Goal: Task Accomplishment & Management: Complete application form

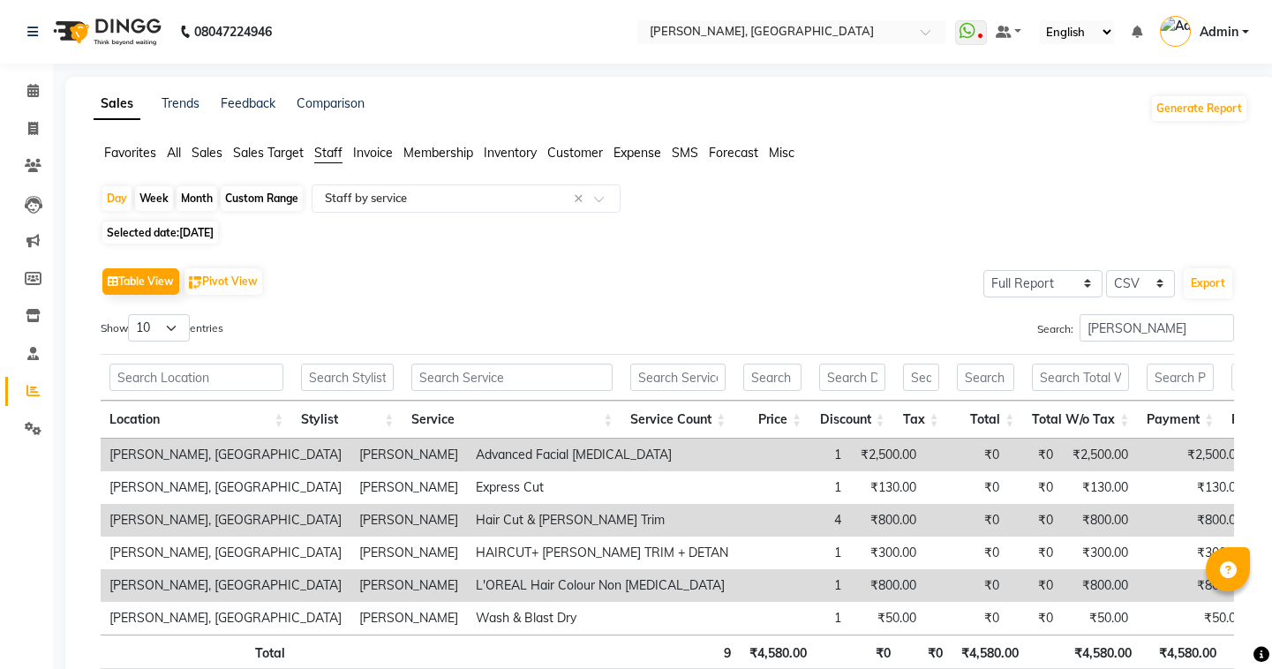
select select "full_report"
select select "csv"
click at [26, 131] on span at bounding box center [33, 129] width 31 height 20
select select "service"
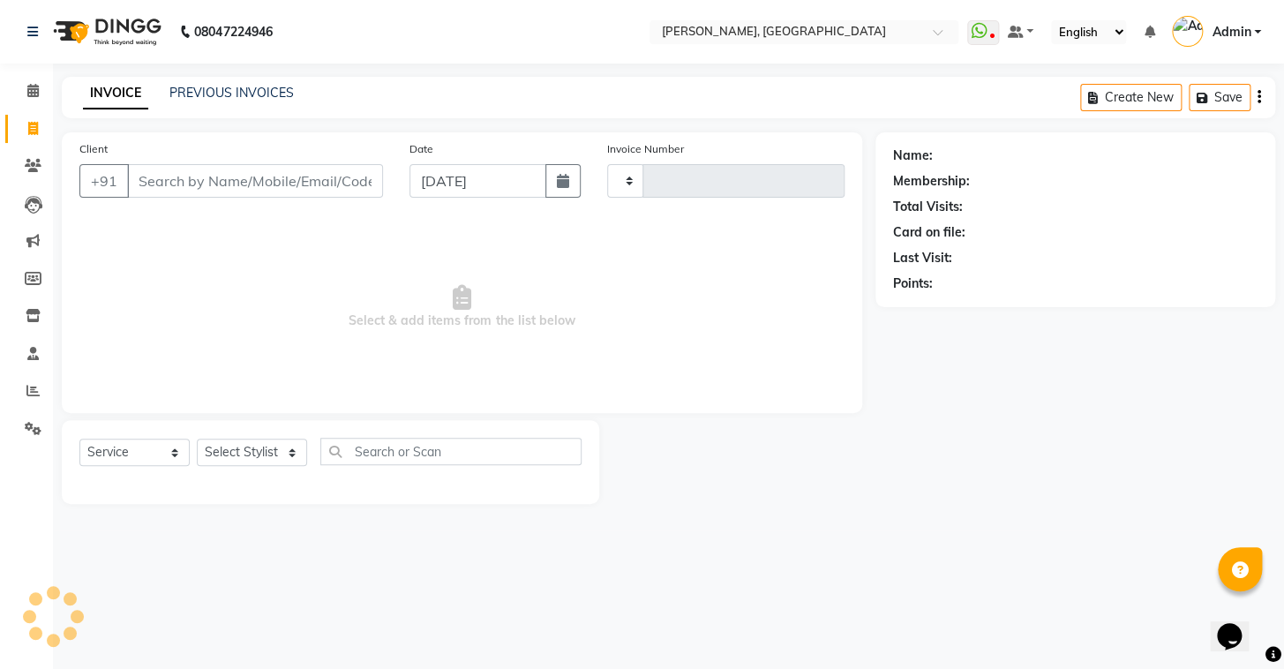
type input "0774"
select select "8667"
click at [216, 97] on link "PREVIOUS INVOICES" at bounding box center [231, 93] width 124 height 16
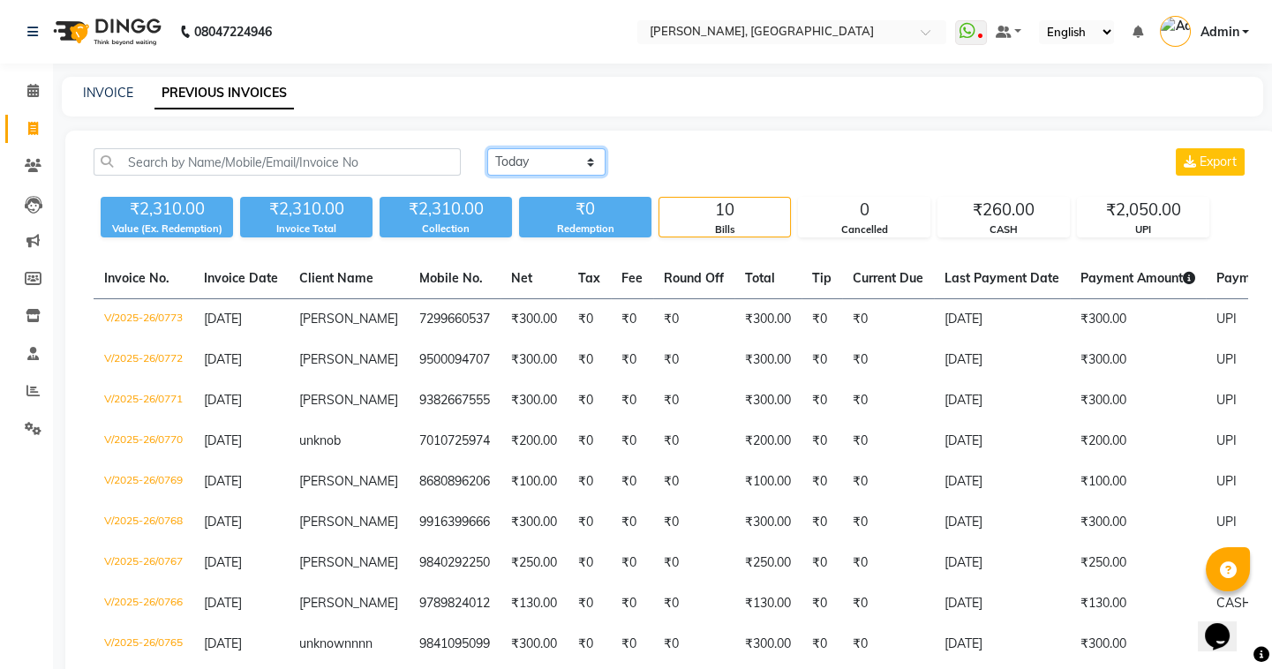
drag, startPoint x: 542, startPoint y: 159, endPoint x: 526, endPoint y: 171, distance: 20.1
click at [542, 159] on select "[DATE] [DATE] Custom Range" at bounding box center [546, 161] width 118 height 27
select select "[DATE]"
click at [487, 148] on select "[DATE] [DATE] Custom Range" at bounding box center [546, 161] width 118 height 27
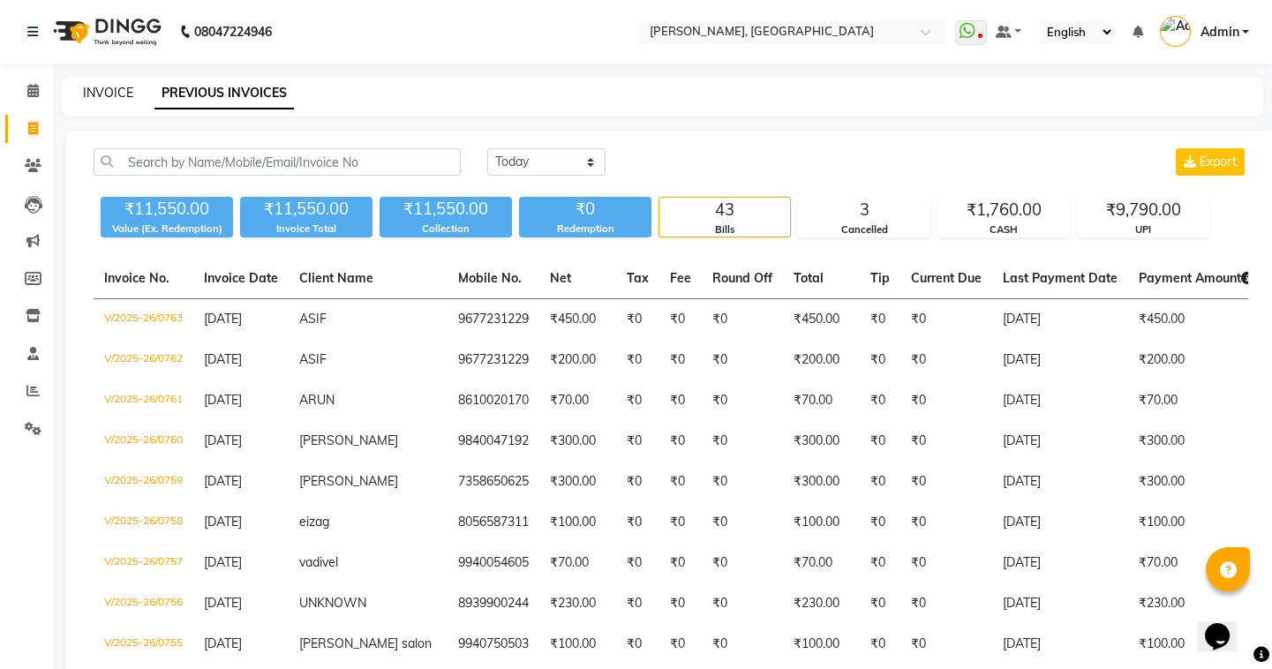
click at [102, 94] on link "INVOICE" at bounding box center [108, 93] width 50 height 16
select select "service"
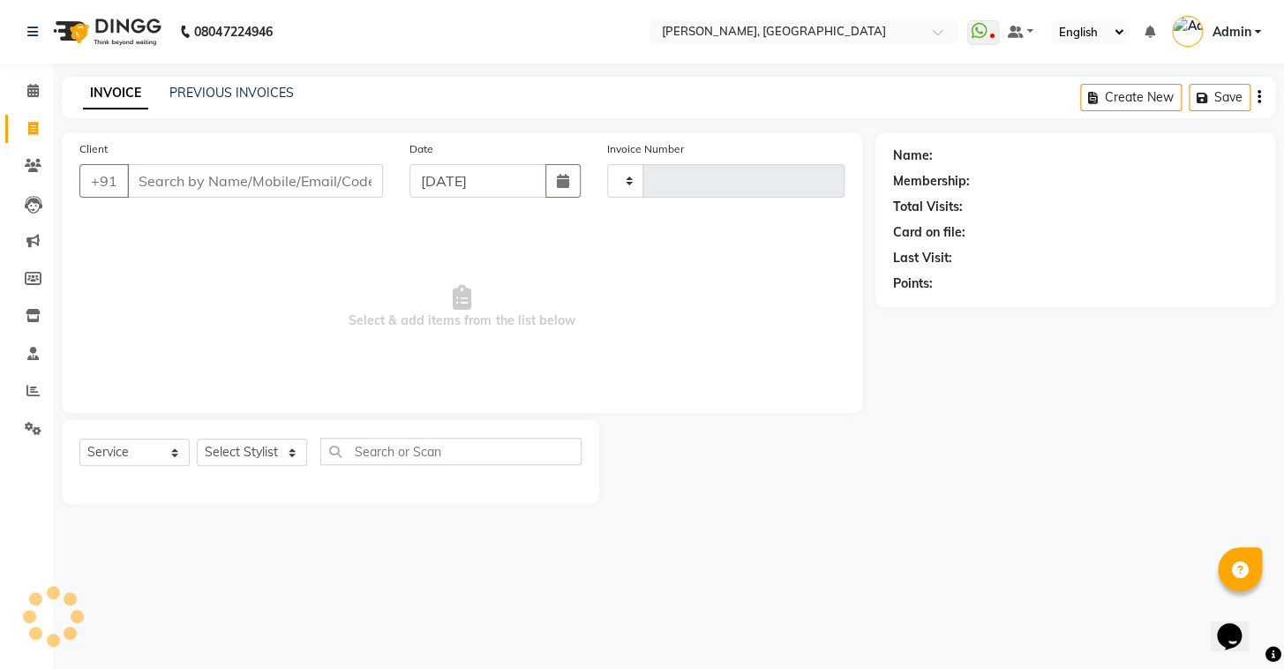
type input "0774"
select select "8667"
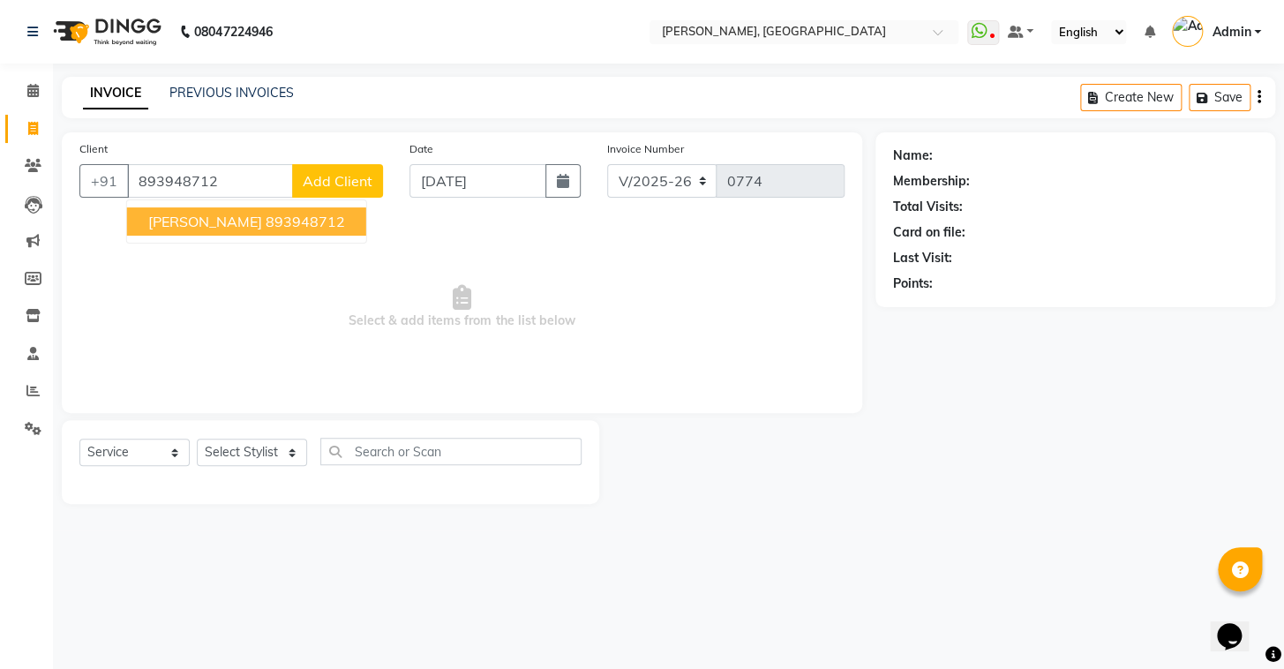
type input "893948712"
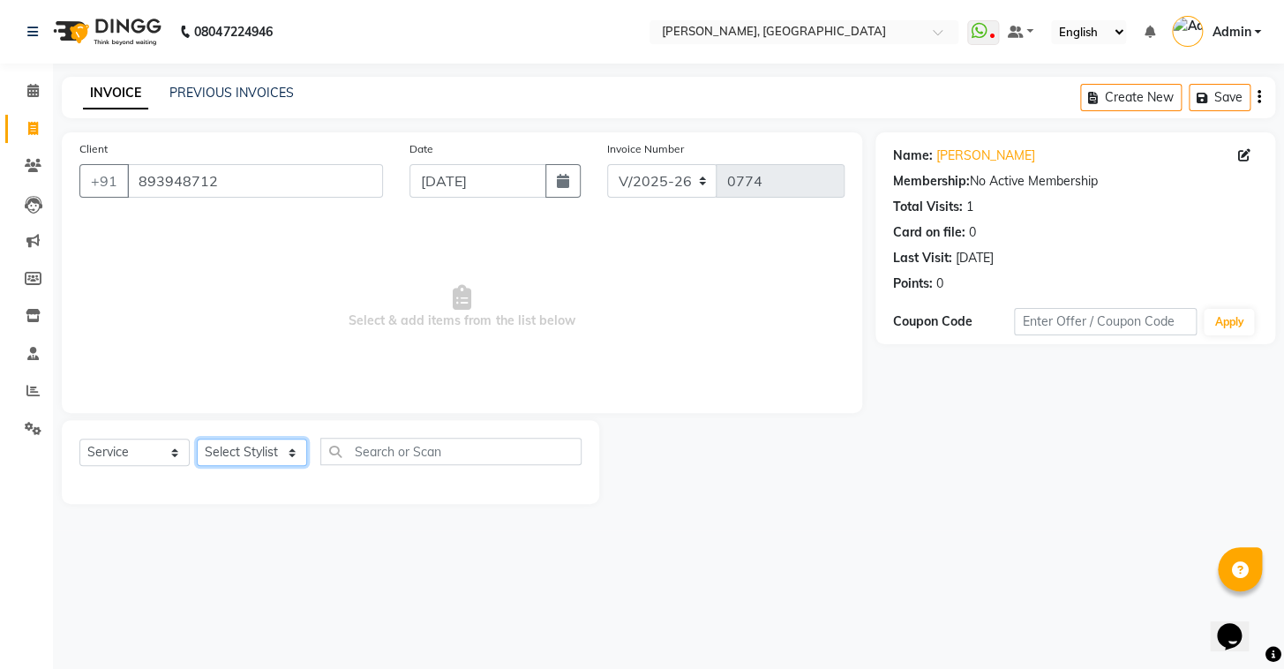
click at [241, 455] on select "Select Stylist Admin AMEER [PERSON_NAME] [PERSON_NAME] [PERSON_NAME]" at bounding box center [252, 452] width 110 height 27
drag, startPoint x: 1245, startPoint y: 155, endPoint x: 1231, endPoint y: 152, distance: 14.6
click at [1245, 155] on icon at bounding box center [1244, 155] width 12 height 12
select select "[DEMOGRAPHIC_DATA]"
select select "56328"
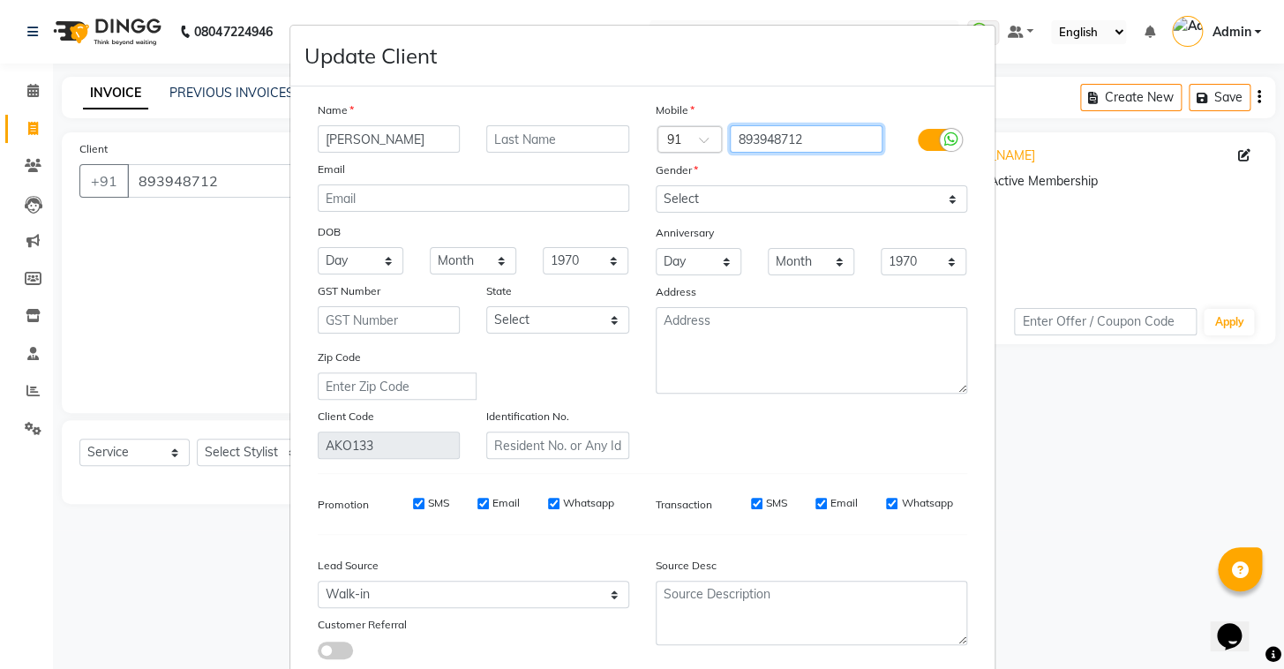
click at [825, 144] on input "893948712" at bounding box center [806, 138] width 153 height 27
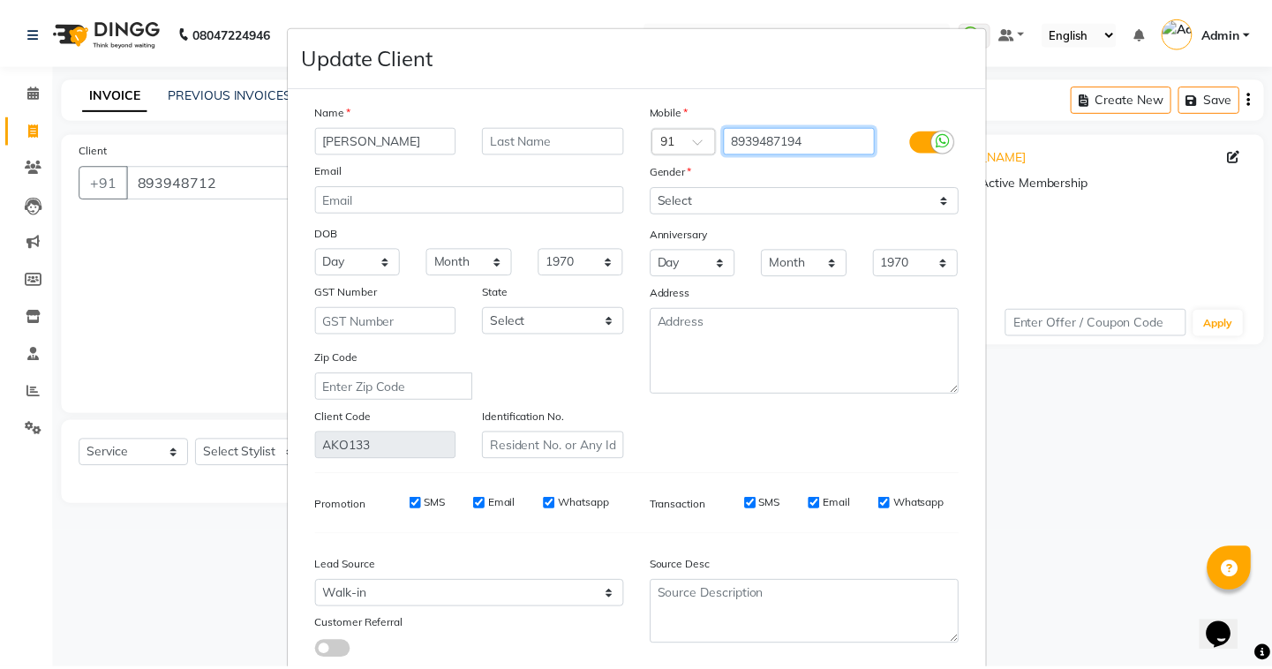
scroll to position [119, 0]
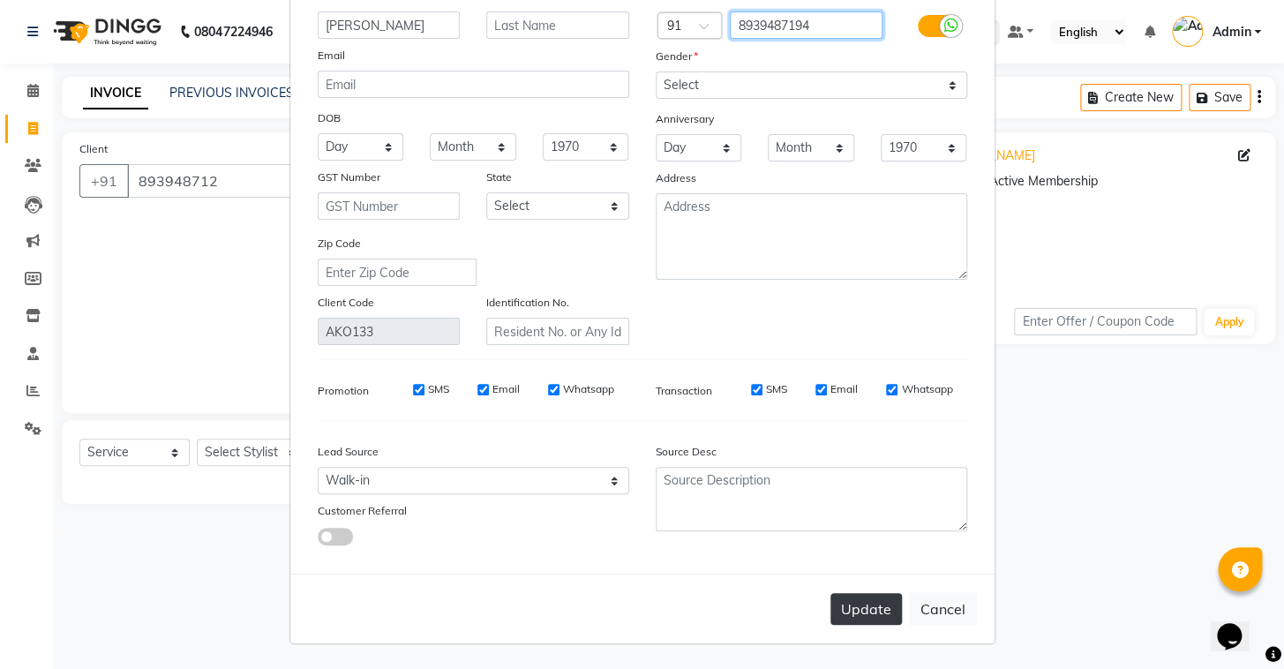
type input "8939487194"
click at [883, 618] on button "Update" at bounding box center [866, 609] width 71 height 32
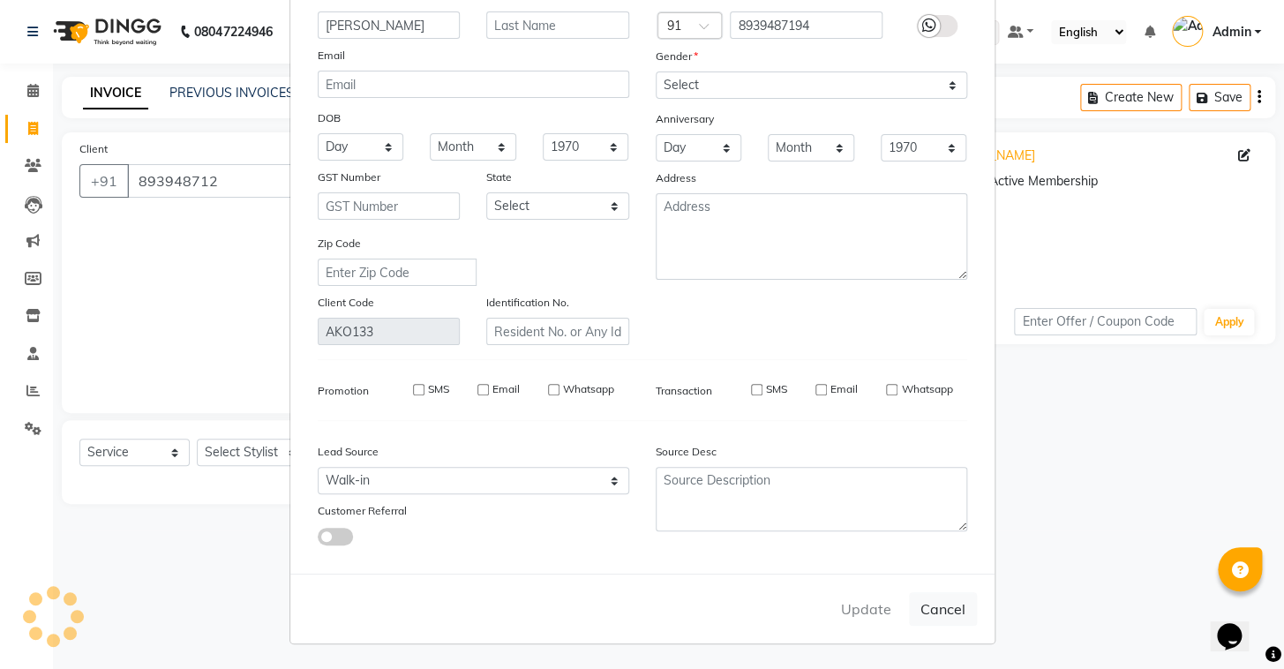
type input "8939487194"
select select
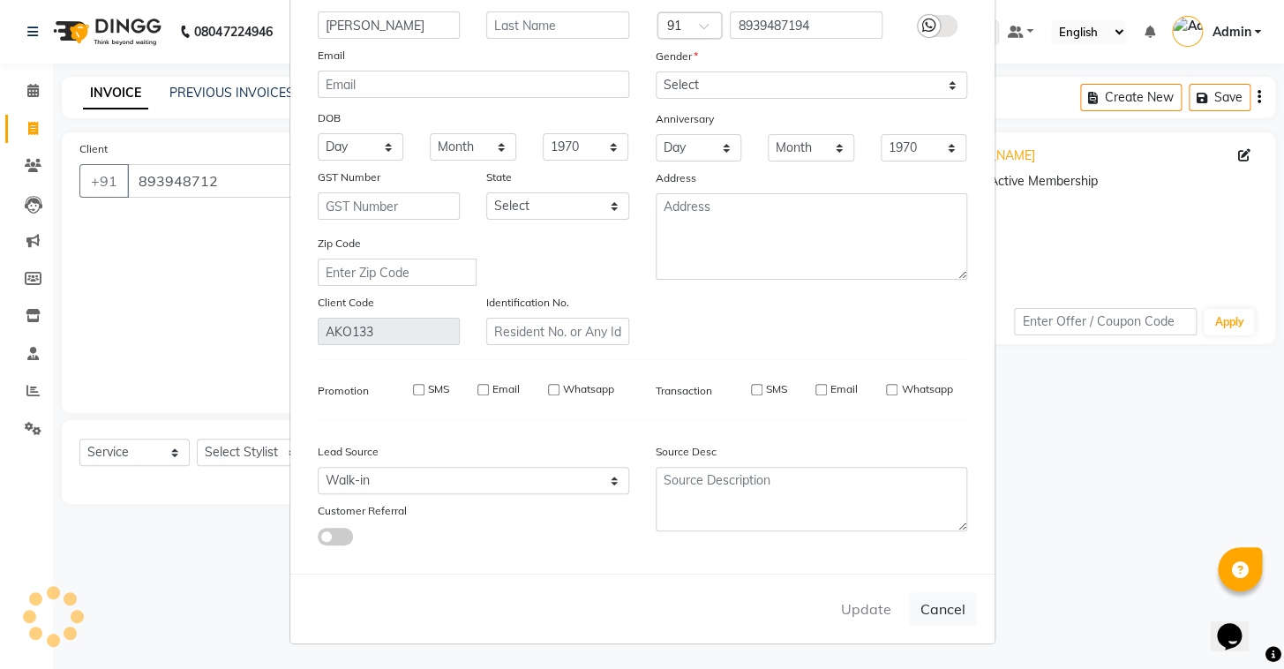
select select
checkbox input "false"
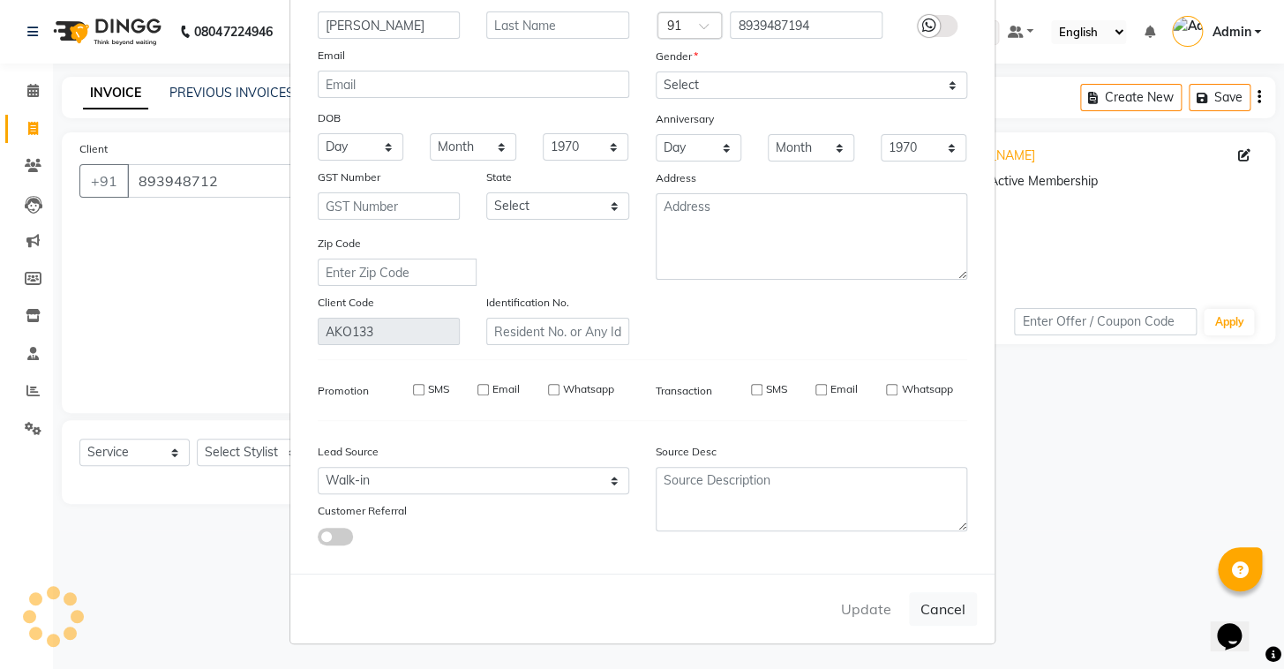
checkbox input "false"
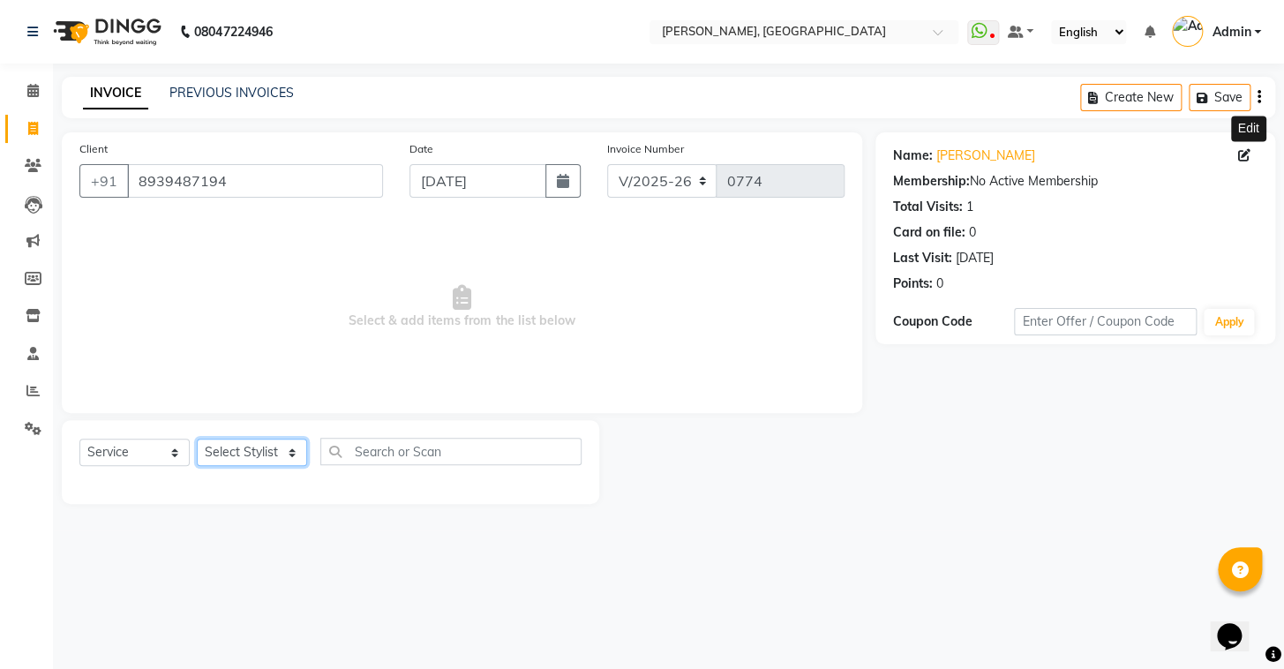
click at [282, 455] on select "Select Stylist Admin AMEER [PERSON_NAME] [PERSON_NAME] [PERSON_NAME]" at bounding box center [252, 452] width 110 height 27
select select "87513"
click at [197, 439] on select "Select Stylist Admin AMEER [PERSON_NAME] [PERSON_NAME] [PERSON_NAME]" at bounding box center [252, 452] width 110 height 27
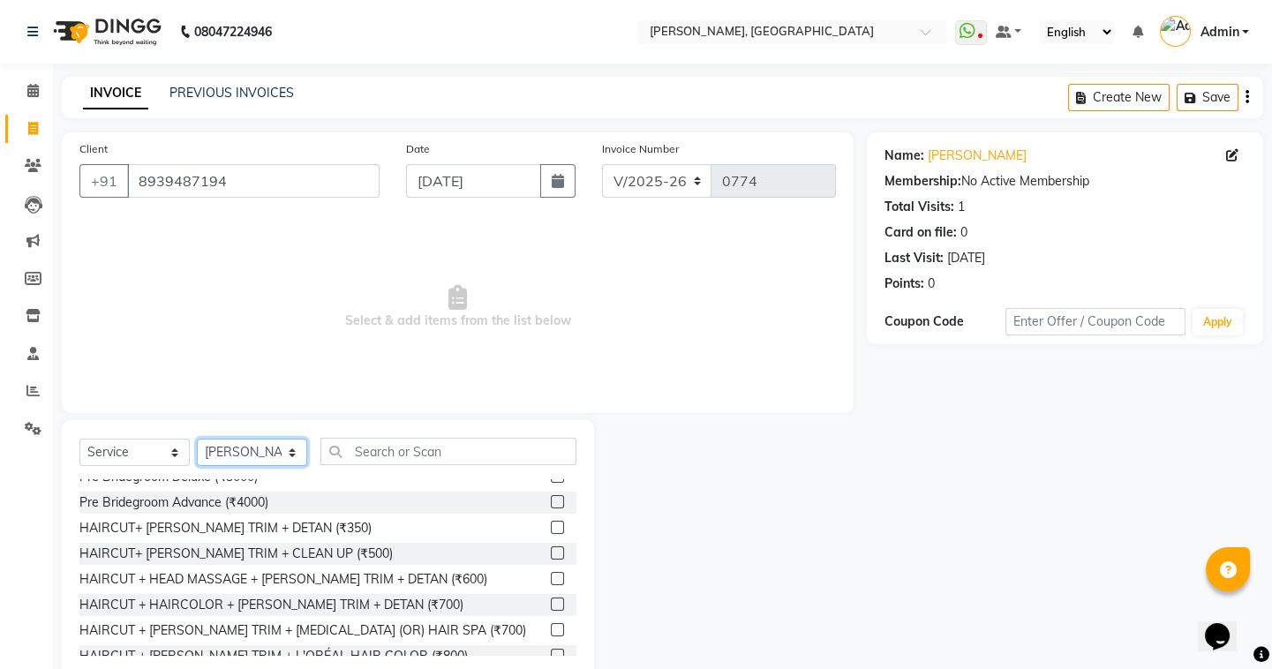
scroll to position [1095, 0]
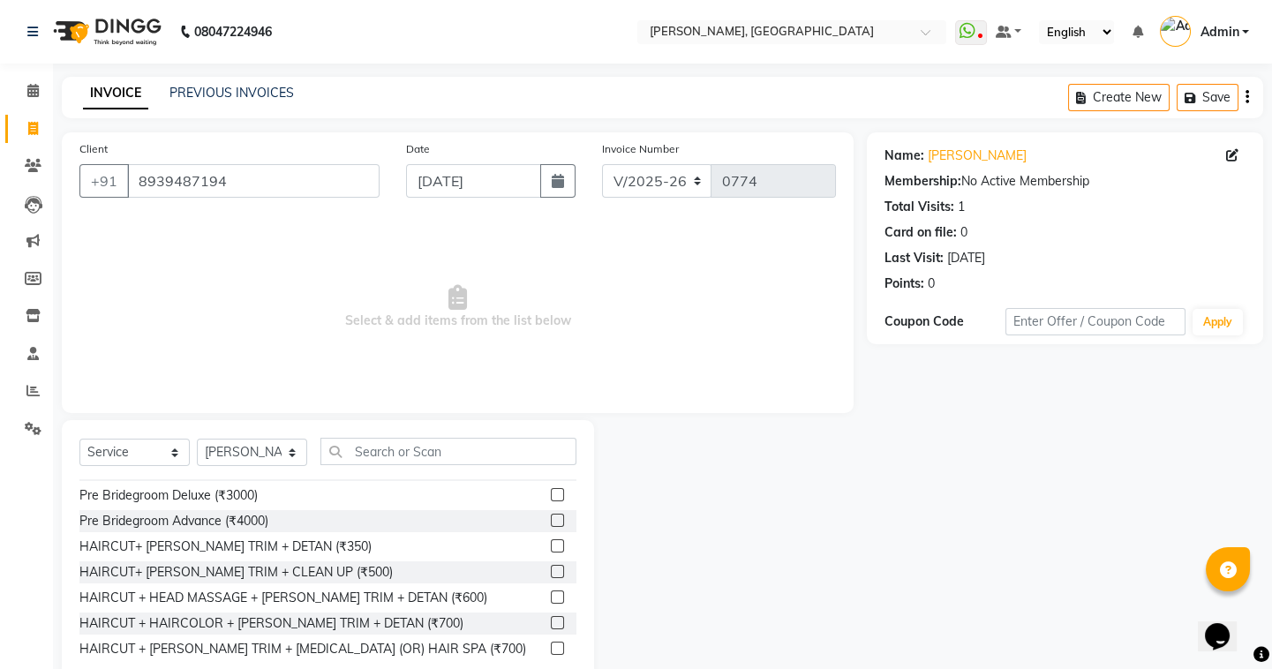
click at [551, 596] on label at bounding box center [557, 596] width 13 height 13
click at [551, 596] on input "checkbox" at bounding box center [556, 597] width 11 height 11
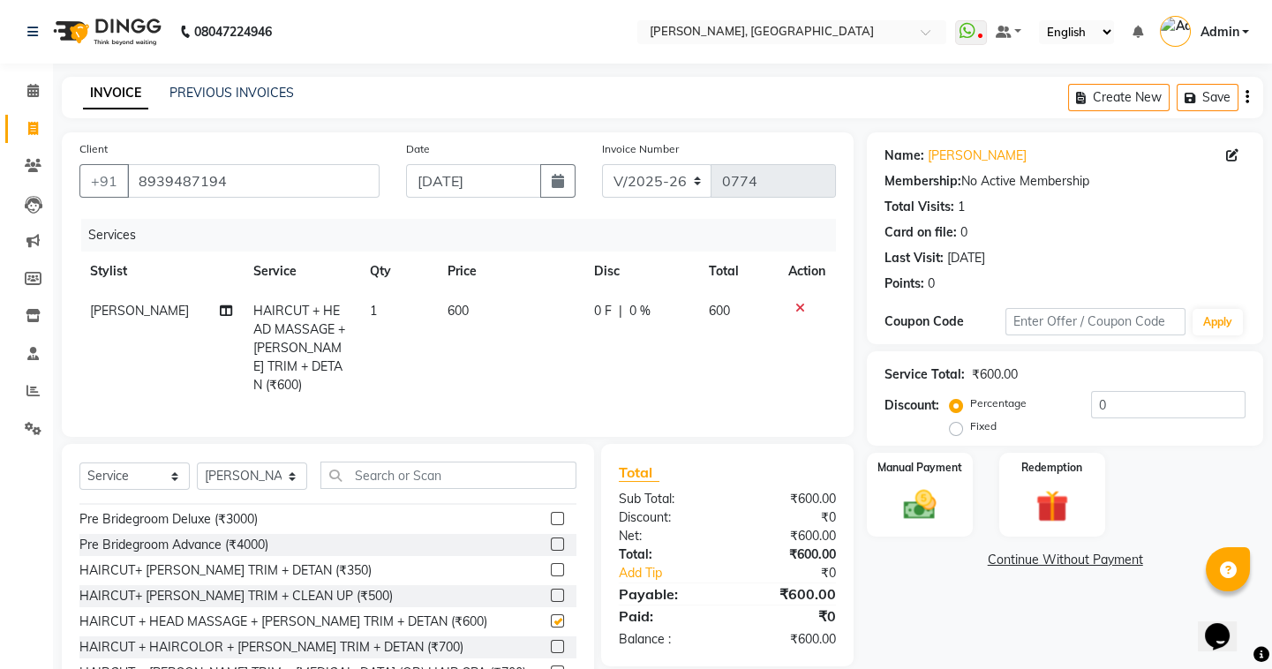
checkbox input "false"
click at [947, 530] on div "Manual Payment" at bounding box center [919, 494] width 109 height 87
click at [1008, 559] on span "UPI" at bounding box center [1008, 561] width 27 height 20
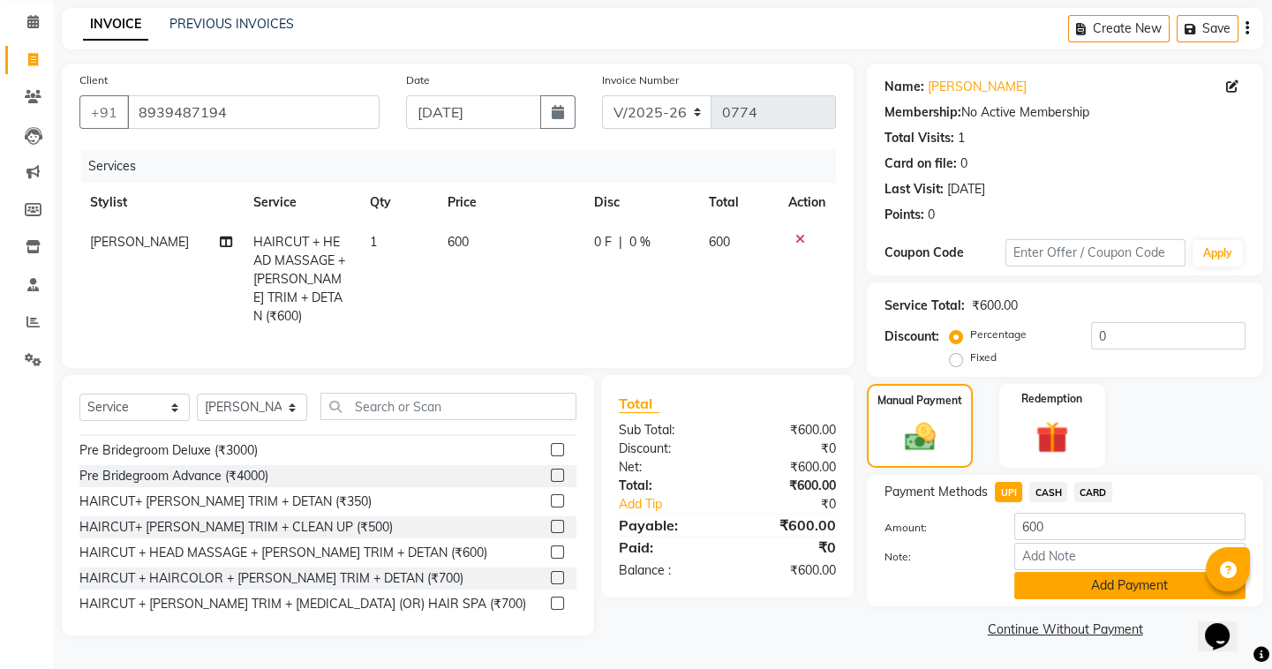
click at [1043, 583] on button "Add Payment" at bounding box center [1129, 585] width 231 height 27
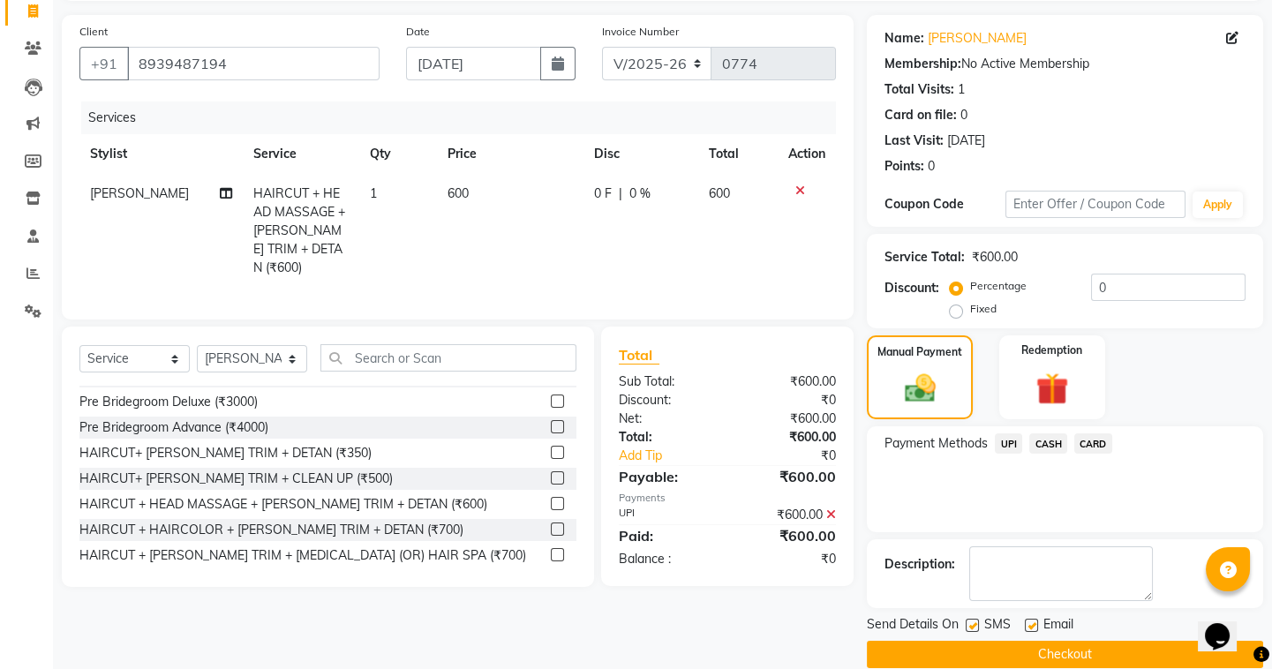
scroll to position [141, 0]
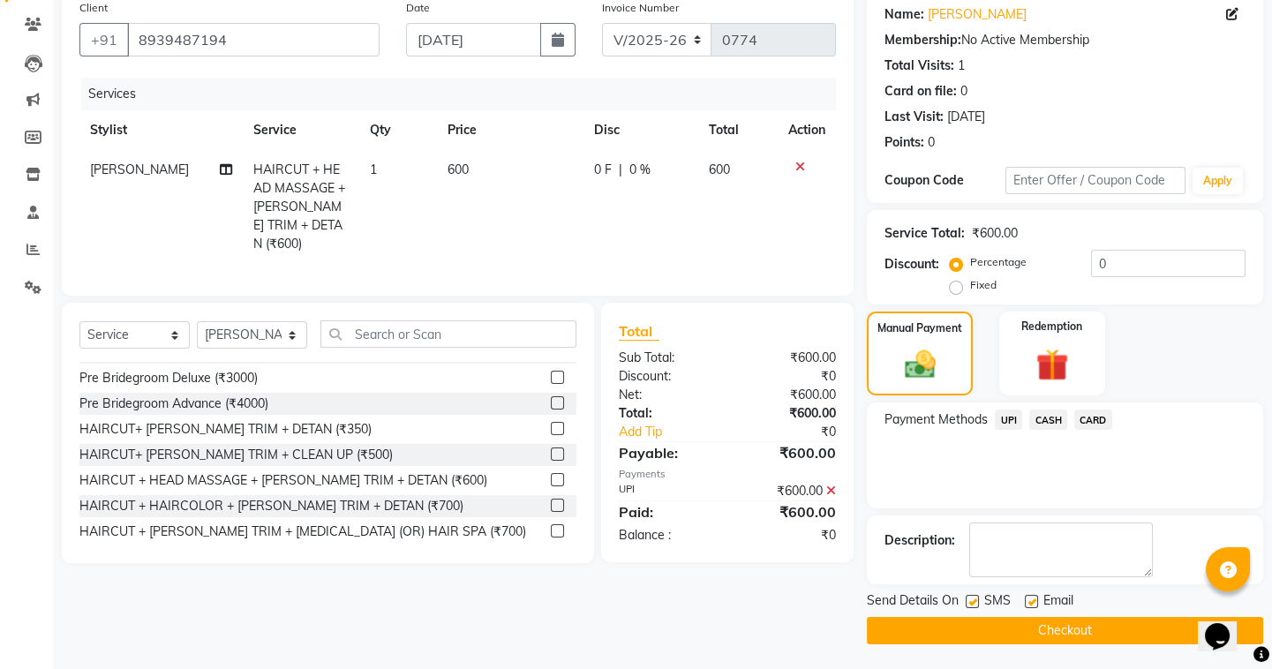
click at [978, 627] on button "Checkout" at bounding box center [1065, 630] width 396 height 27
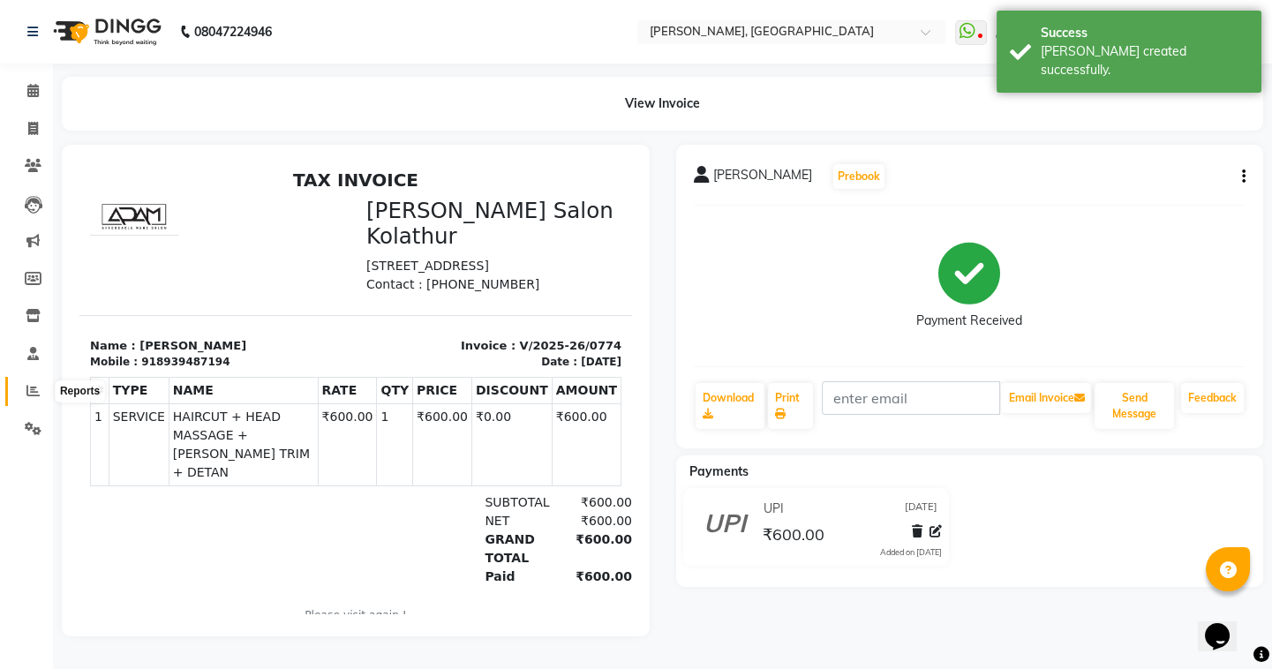
click at [34, 397] on span at bounding box center [33, 391] width 31 height 20
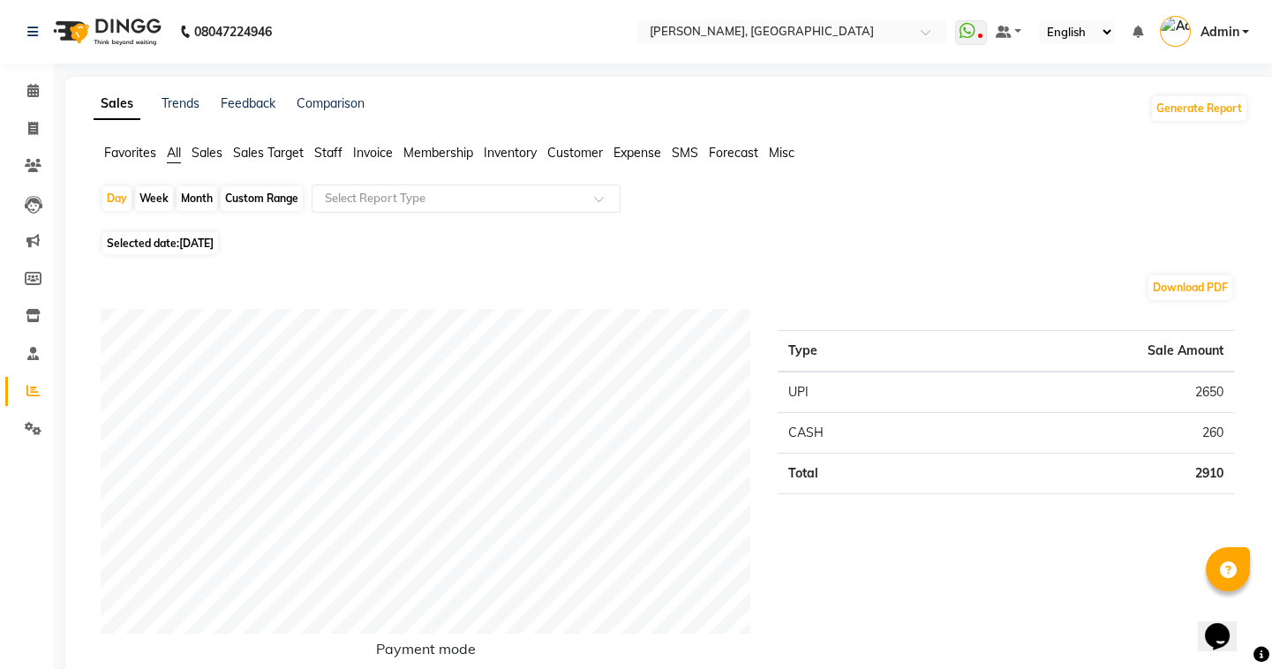
click at [336, 150] on span "Staff" at bounding box center [328, 153] width 28 height 16
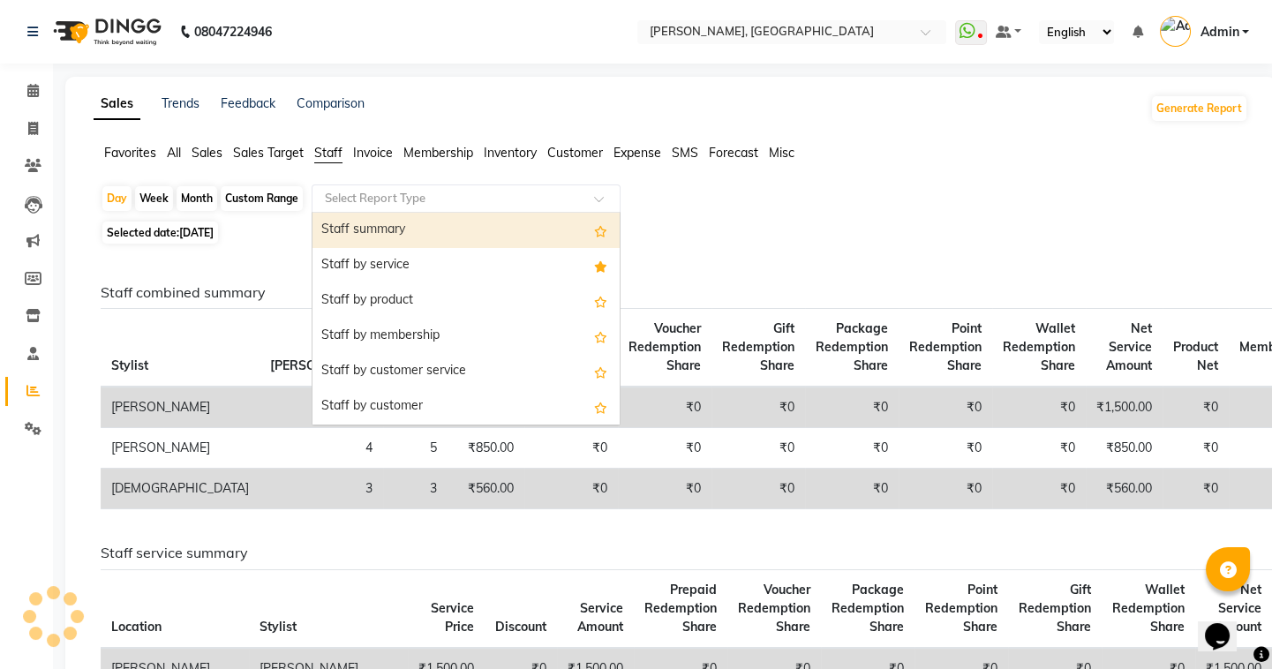
click at [361, 204] on input "text" at bounding box center [448, 199] width 254 height 18
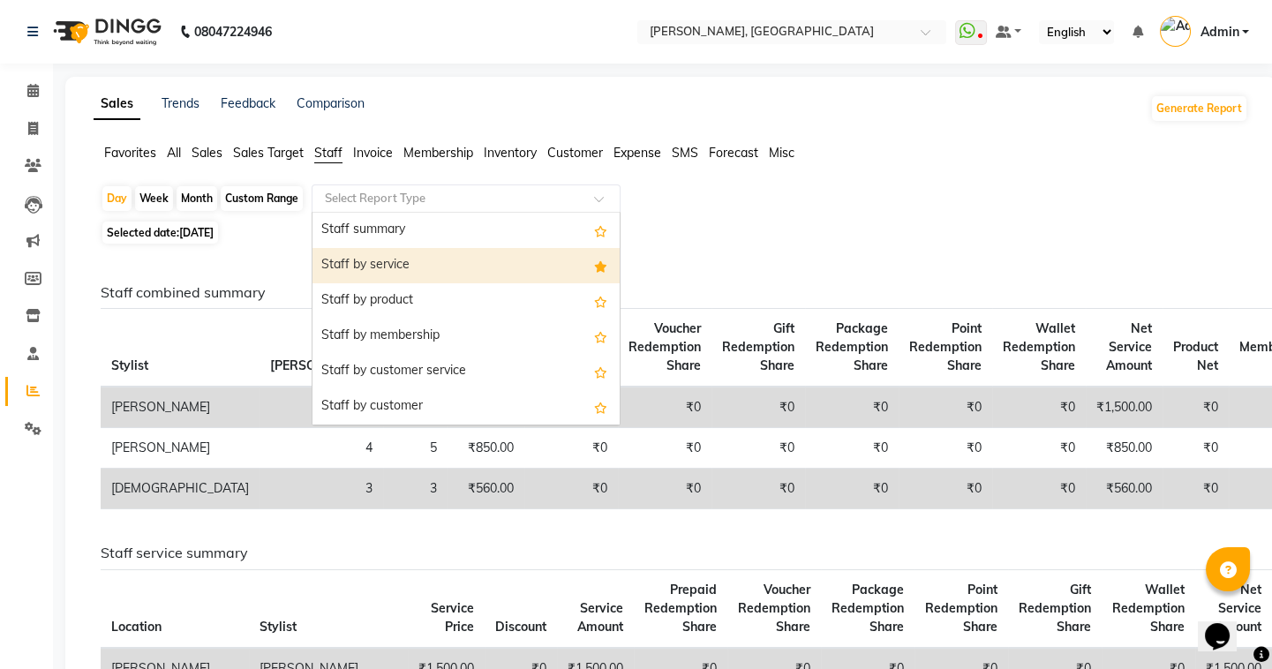
click at [404, 274] on div "Staff by service" at bounding box center [465, 265] width 307 height 35
select select "full_report"
select select "csv"
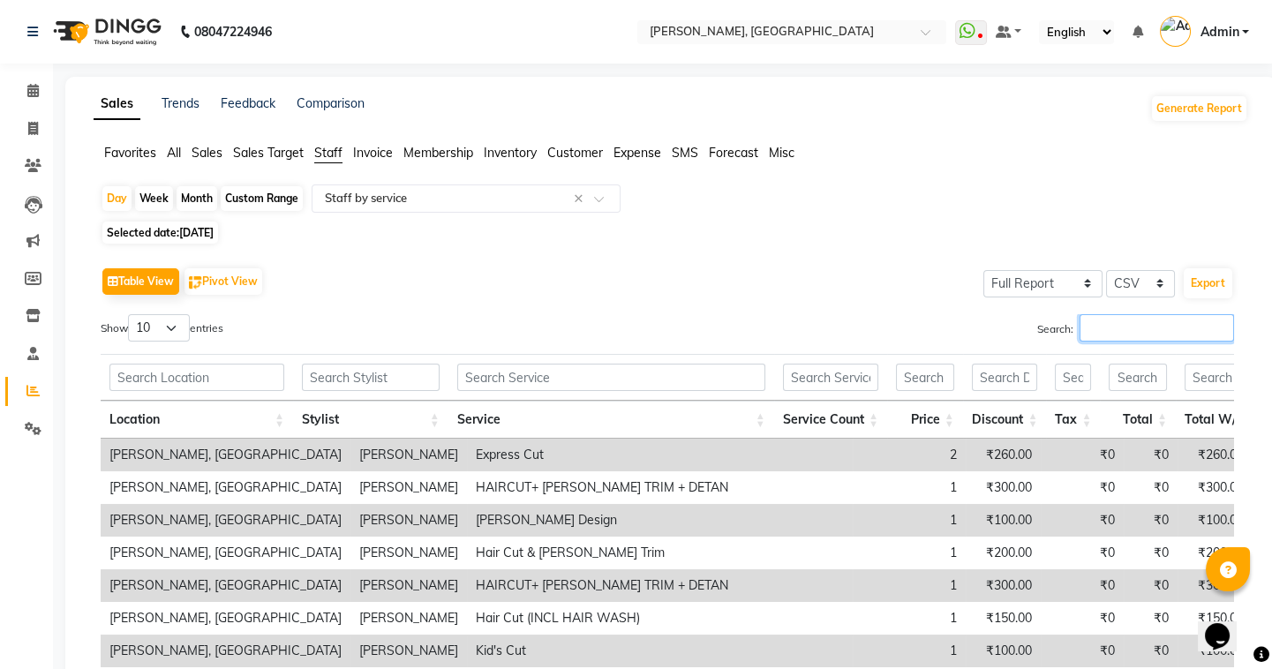
click at [1159, 340] on input "Search:" at bounding box center [1156, 327] width 154 height 27
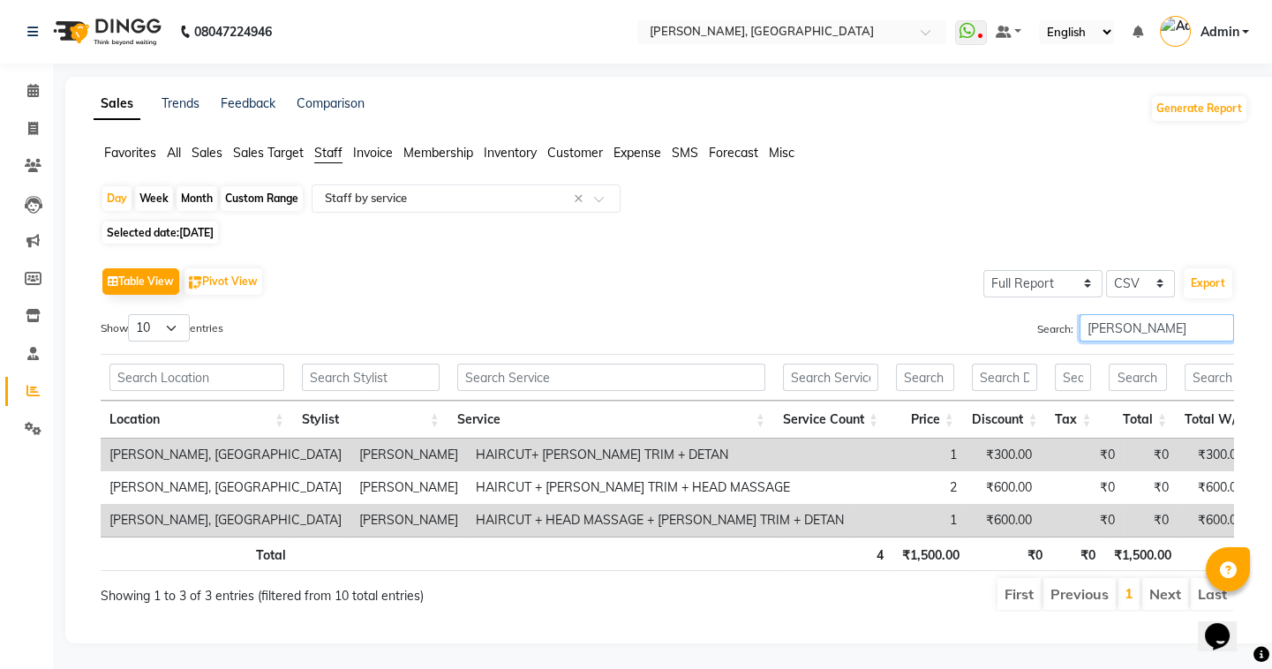
type input "[PERSON_NAME]"
